Goal: Register for event/course

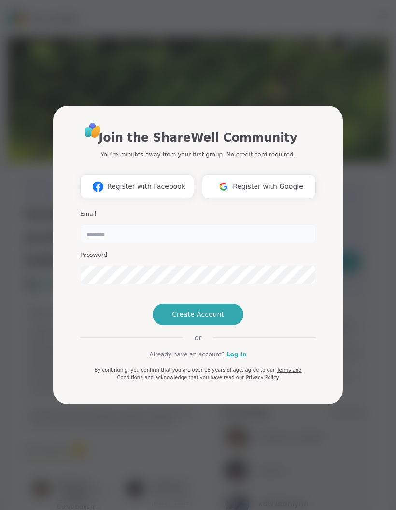
type input "**********"
click at [202, 319] on span "Create Account" at bounding box center [198, 315] width 52 height 10
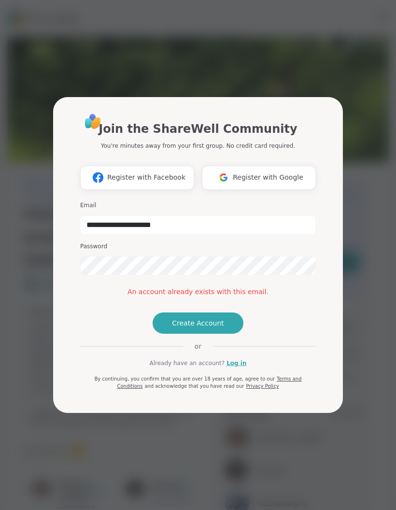
click at [234, 368] on link "Log in" at bounding box center [237, 363] width 20 height 9
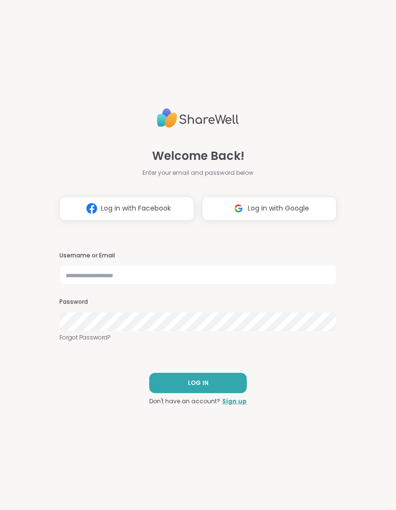
click at [168, 281] on input "text" at bounding box center [197, 274] width 277 height 19
type input "**********"
click at [217, 384] on button "LOG IN" at bounding box center [198, 383] width 98 height 20
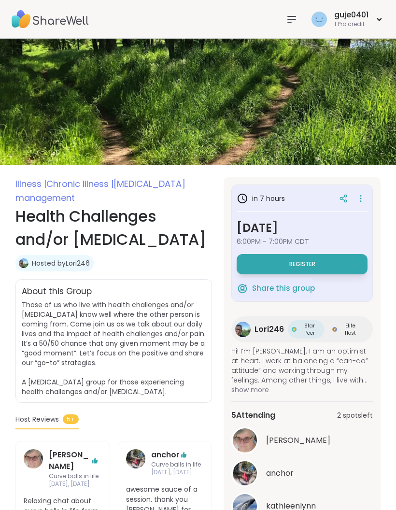
click at [324, 274] on button "Register" at bounding box center [302, 264] width 131 height 20
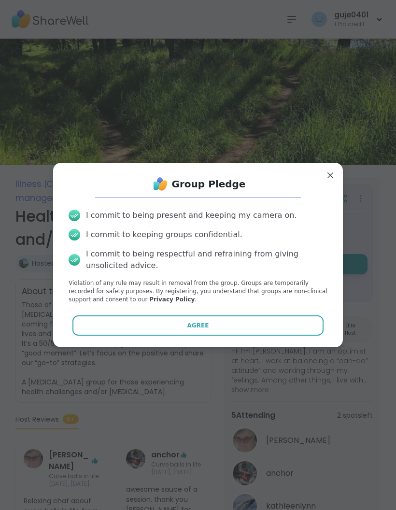
click at [243, 327] on button "Agree" at bounding box center [198, 326] width 252 height 20
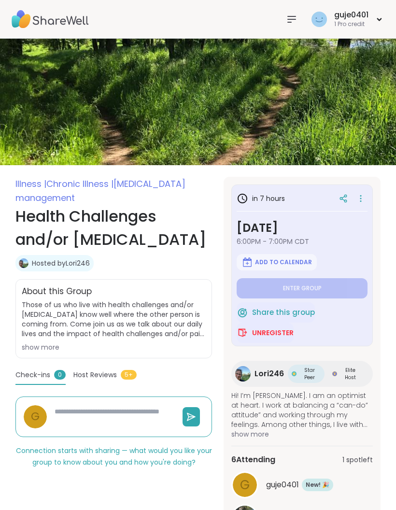
click at [40, 350] on div "show more" at bounding box center [114, 348] width 184 height 10
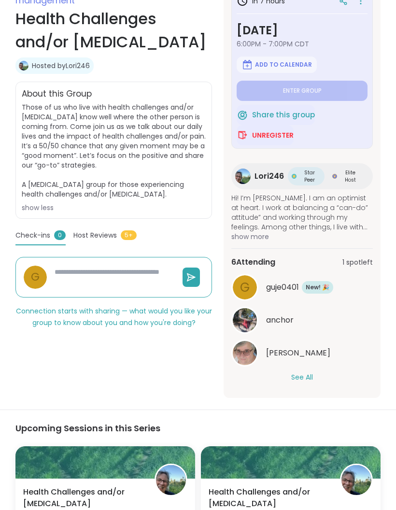
scroll to position [198, 0]
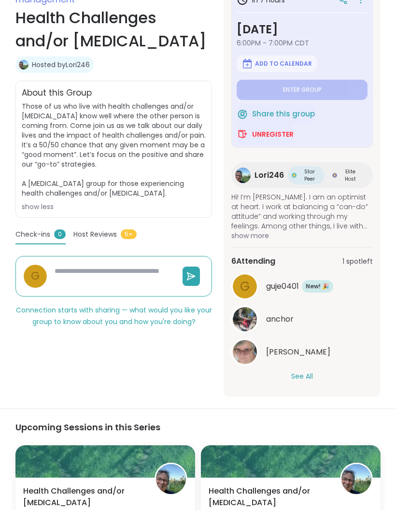
click at [308, 377] on button "See All" at bounding box center [302, 377] width 22 height 10
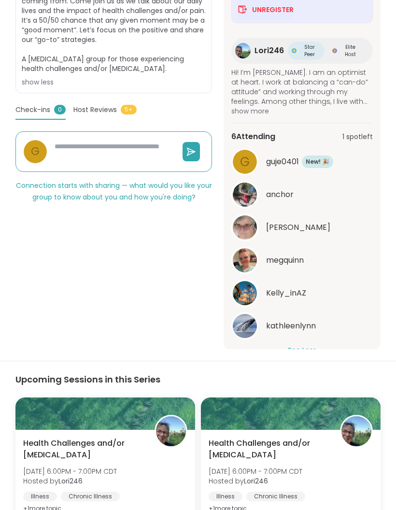
scroll to position [345, 0]
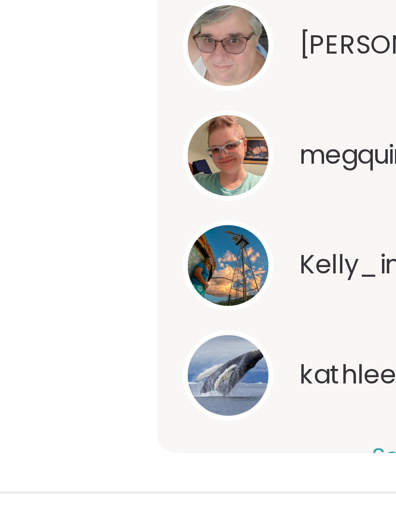
click at [233, 260] on img at bounding box center [245, 272] width 24 height 24
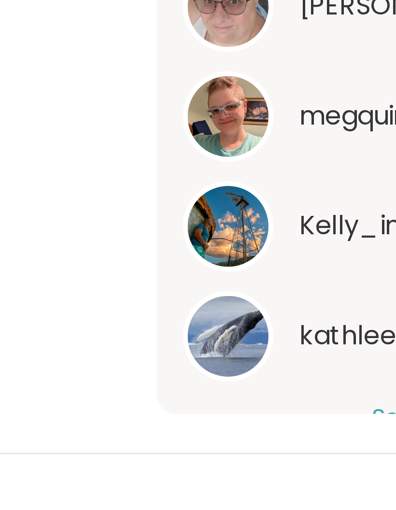
click at [233, 293] on img at bounding box center [245, 305] width 24 height 24
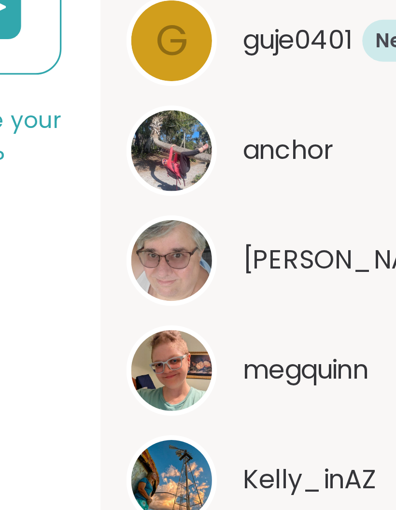
click at [233, 161] on img at bounding box center [245, 173] width 24 height 24
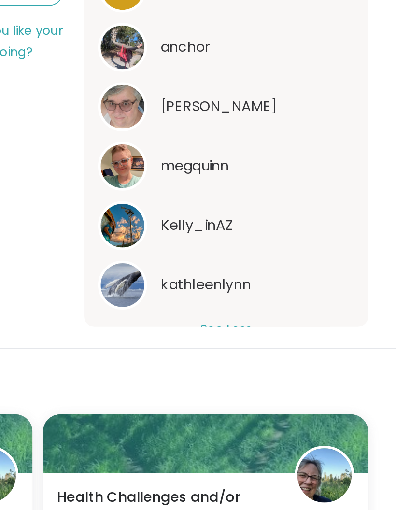
click at [233, 194] on img at bounding box center [245, 206] width 24 height 24
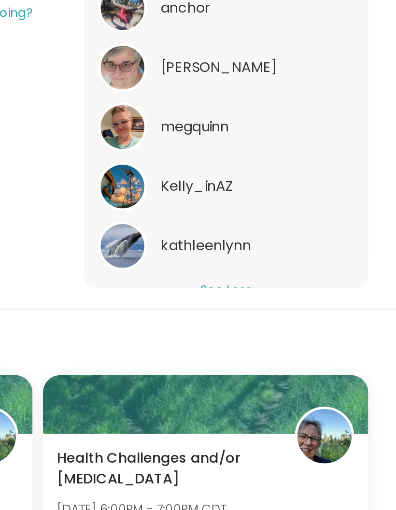
click at [233, 227] on img at bounding box center [245, 239] width 24 height 24
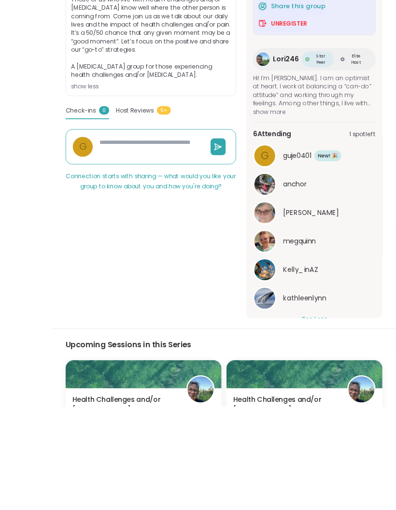
scroll to position [452, 0]
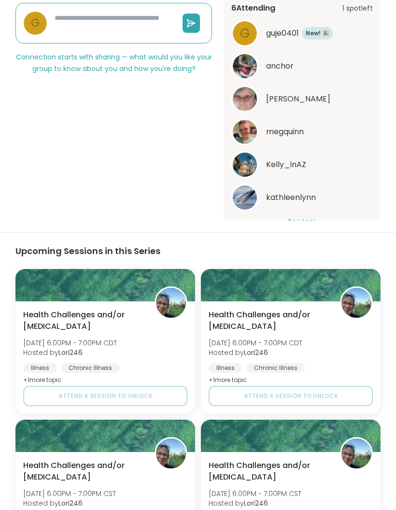
click at [173, 316] on img at bounding box center [171, 303] width 30 height 30
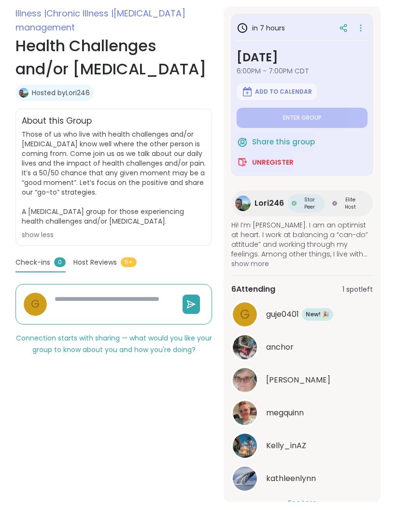
scroll to position [0, 0]
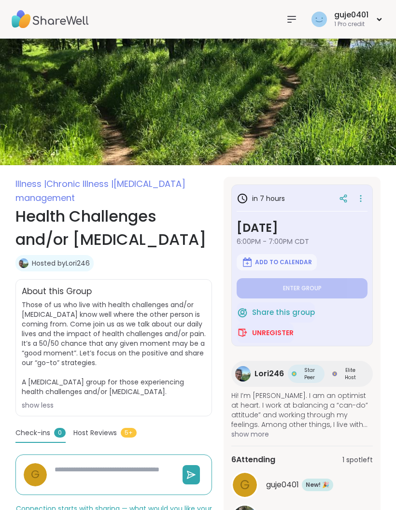
click at [60, 263] on link "Hosted by Lori246" at bounding box center [61, 264] width 58 height 10
click at [353, 14] on div "guje0401" at bounding box center [351, 15] width 34 height 11
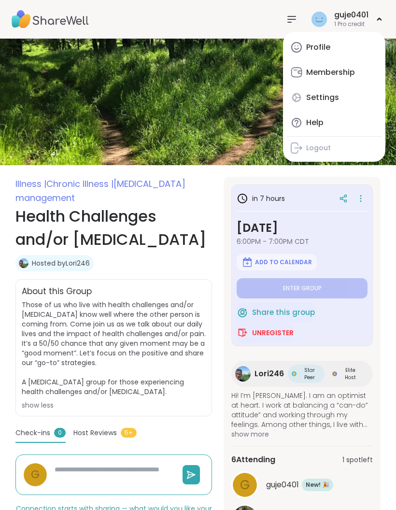
click at [325, 47] on div "Profile" at bounding box center [318, 47] width 24 height 11
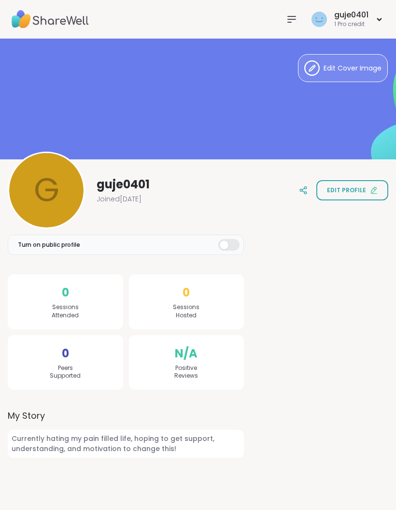
click at [349, 73] on span "Edit Cover Image" at bounding box center [353, 68] width 58 height 10
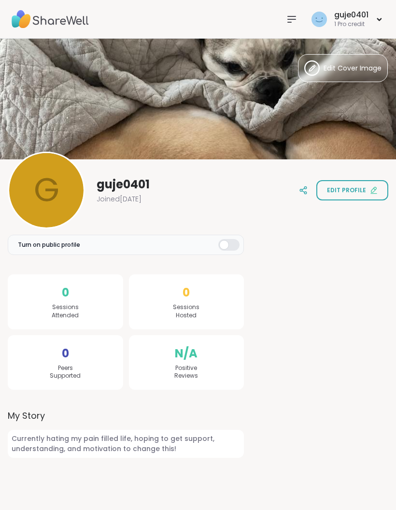
click at [228, 246] on div at bounding box center [228, 245] width 21 height 12
click at [50, 185] on icon at bounding box center [47, 191] width 12 height 12
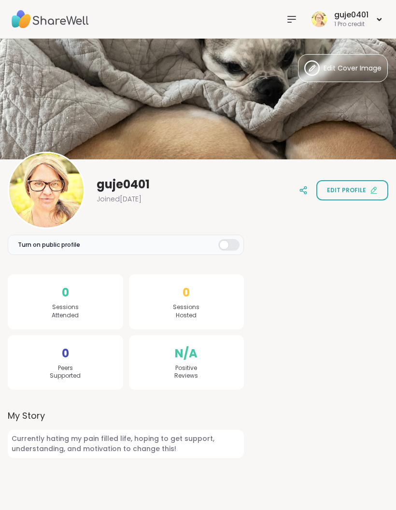
click at [358, 72] on span "Edit Cover Image" at bounding box center [353, 68] width 58 height 10
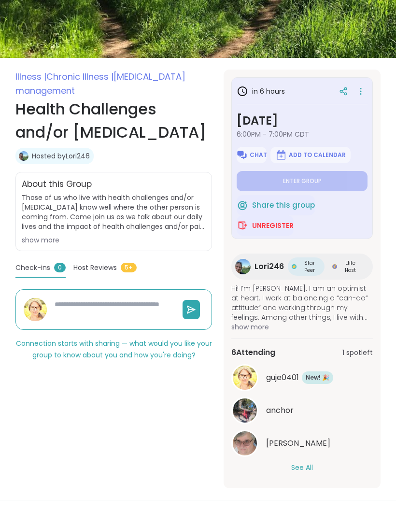
scroll to position [111, 0]
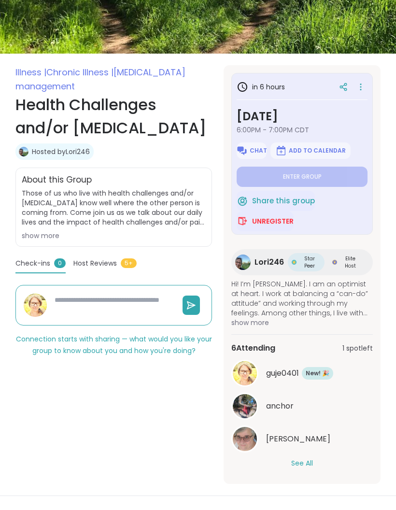
type textarea "*"
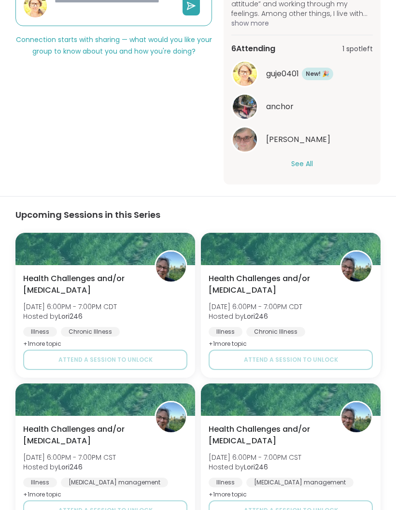
scroll to position [411, 0]
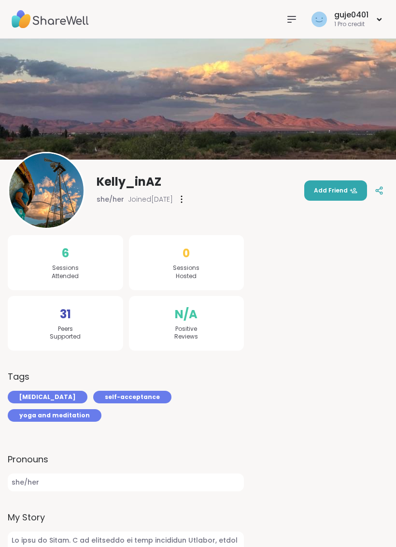
click at [41, 211] on img at bounding box center [46, 190] width 74 height 74
click at [36, 200] on img at bounding box center [46, 190] width 74 height 74
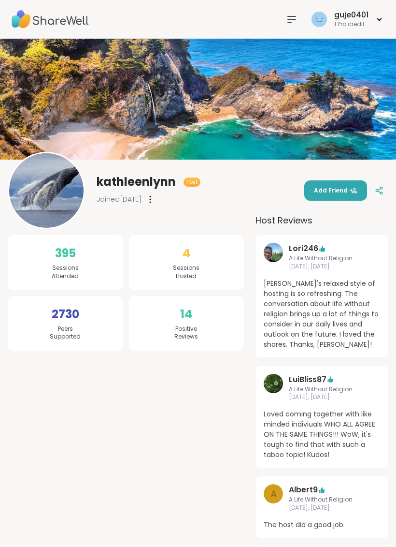
click at [54, 190] on img at bounding box center [46, 190] width 74 height 74
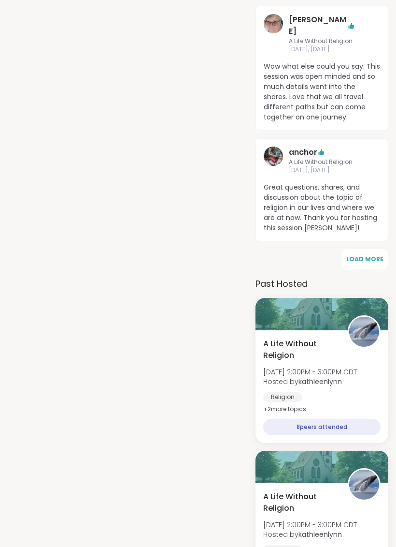
scroll to position [650, 0]
click at [299, 338] on span "A Life Without Religion" at bounding box center [300, 349] width 74 height 23
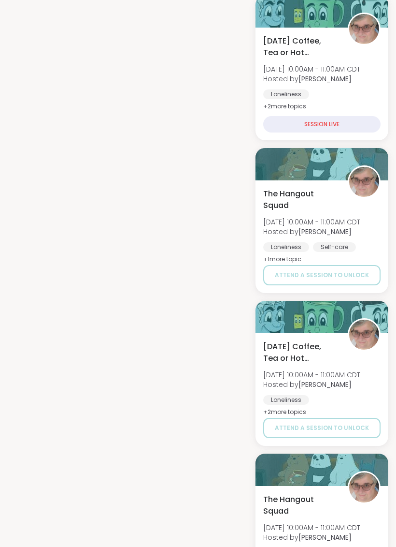
scroll to position [923, 0]
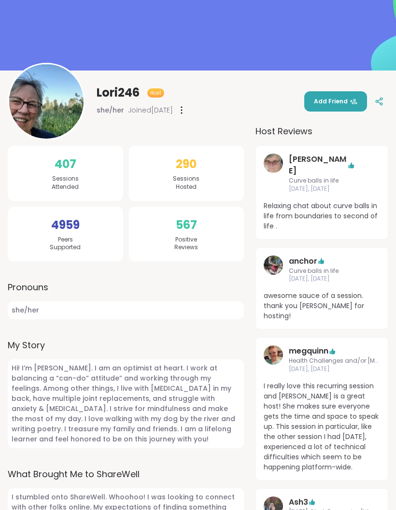
scroll to position [128, 0]
